Goal: Navigation & Orientation: Find specific page/section

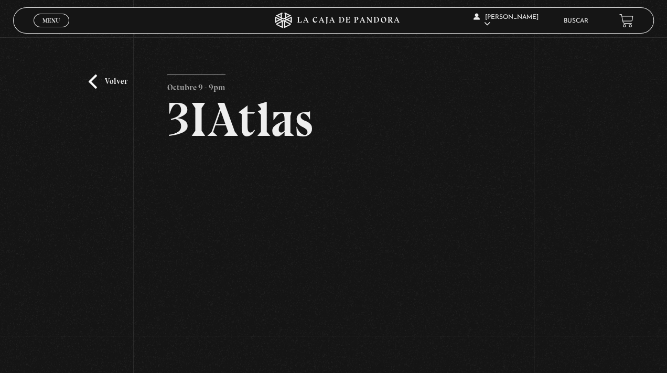
click at [41, 25] on link "Menu Cerrar" at bounding box center [52, 21] width 36 height 14
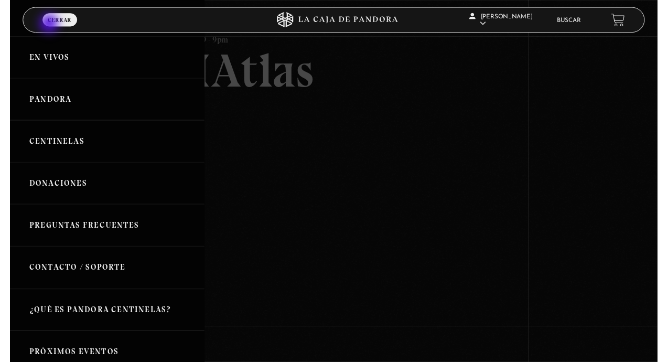
scroll to position [37, 0]
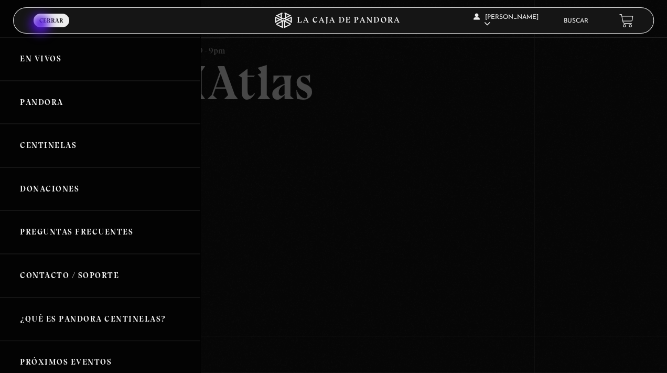
click at [523, 28] on link "En vivos" at bounding box center [504, 33] width 79 height 27
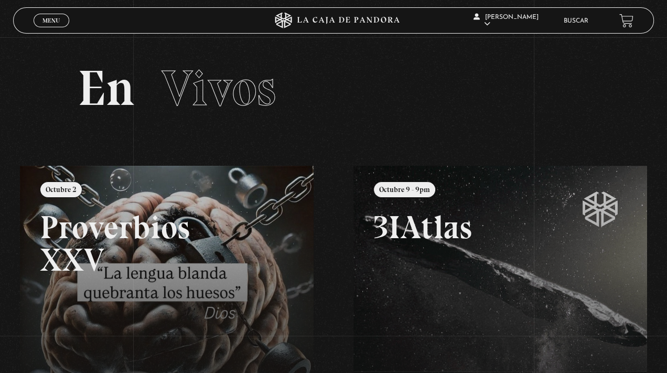
click at [523, 24] on link "En vivos" at bounding box center [504, 33] width 79 height 27
click at [59, 3] on div "ingresar al sitio Ver Video Más Información Solicitar Por favor coloque su disp…" at bounding box center [333, 312] width 667 height 624
click at [59, 19] on span "Menu" at bounding box center [50, 20] width 17 height 6
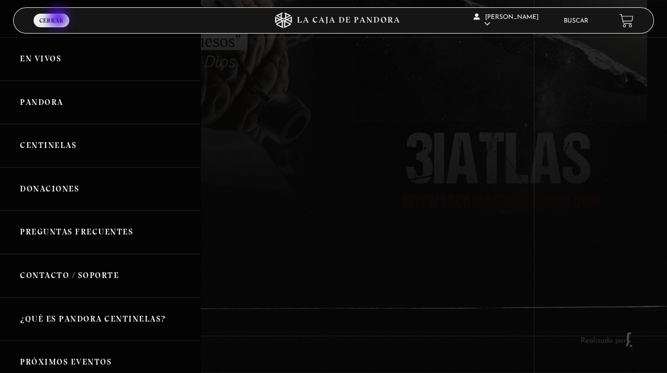
scroll to position [188, 0]
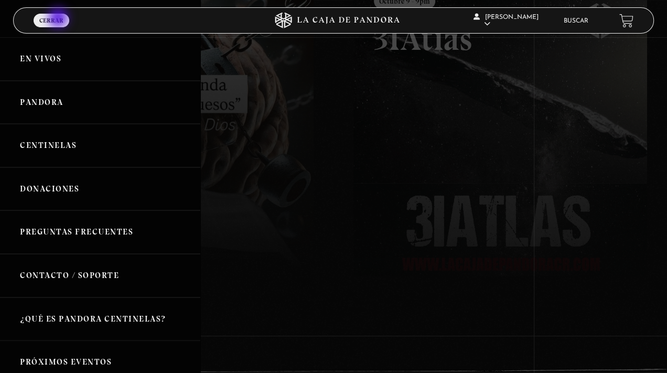
click at [517, 17] on span "[PERSON_NAME]" at bounding box center [505, 20] width 65 height 13
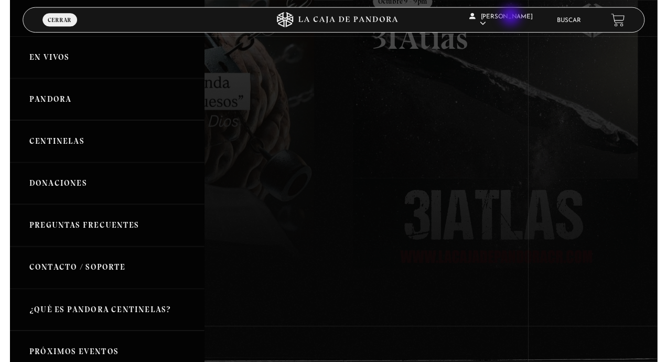
scroll to position [155, 0]
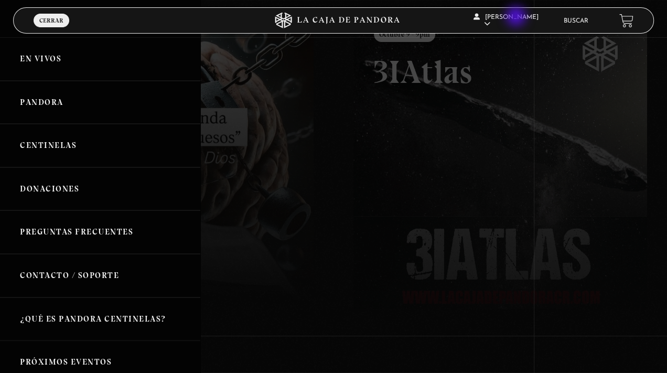
click at [517, 29] on link "En vivos" at bounding box center [504, 33] width 79 height 27
